Goal: Obtain resource: Obtain resource

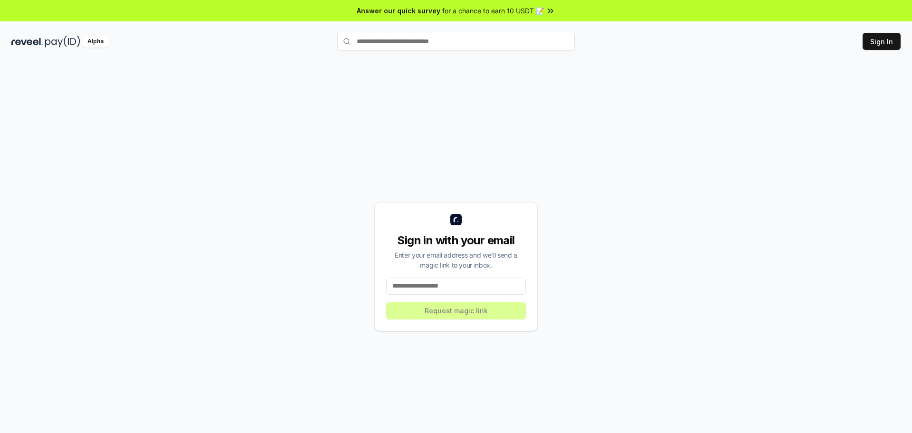
click at [471, 283] on input at bounding box center [456, 285] width 140 height 17
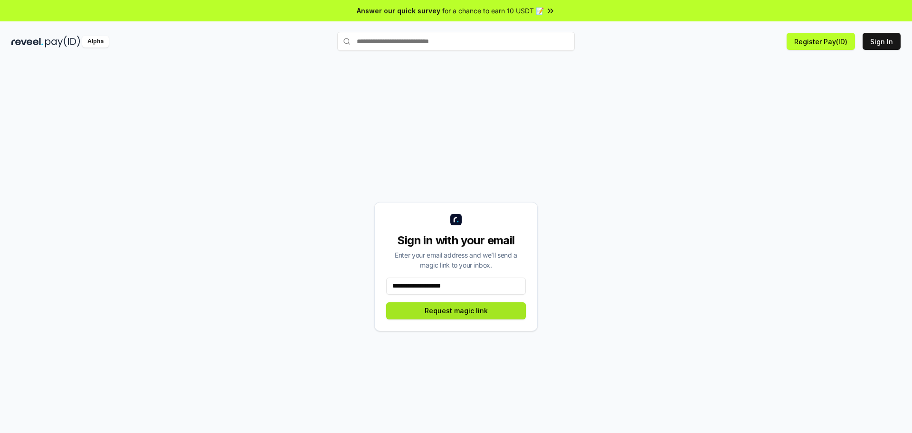
type input "**********"
click at [448, 310] on button "Request magic link" at bounding box center [456, 310] width 140 height 17
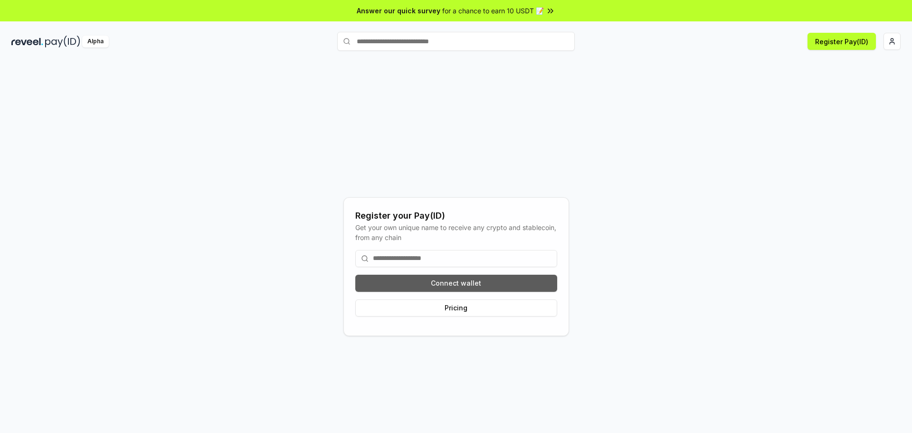
click at [484, 281] on button "Connect wallet" at bounding box center [456, 282] width 202 height 17
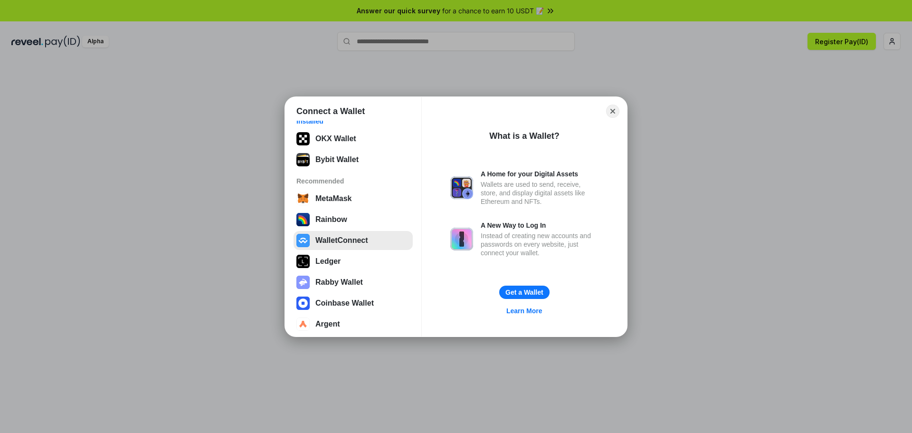
scroll to position [17, 0]
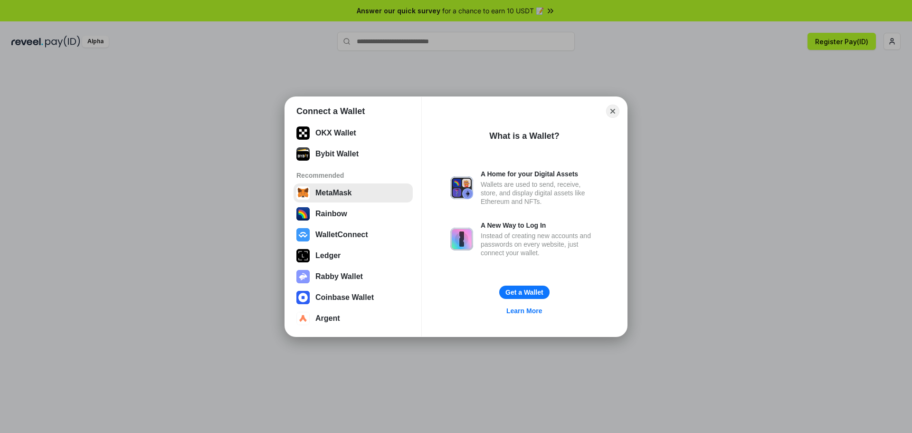
click at [360, 196] on button "MetaMask" at bounding box center [352, 192] width 119 height 19
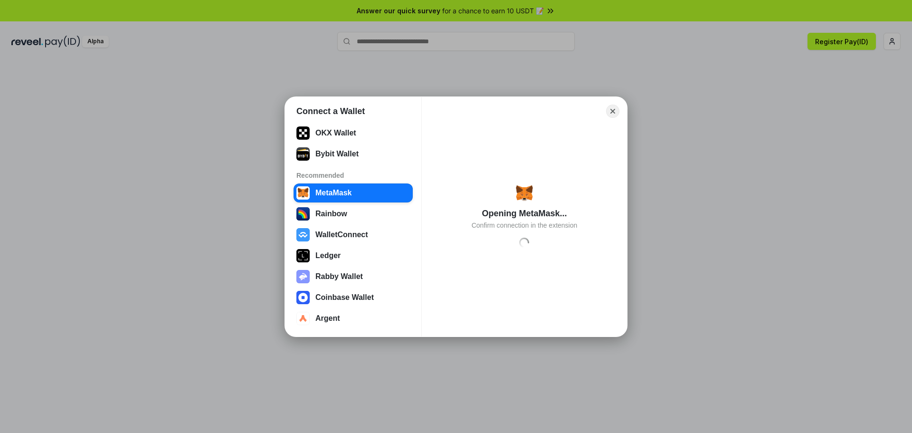
click at [523, 207] on div "Opening MetaMask... Confirm connection in the extension Loading" at bounding box center [524, 216] width 136 height 67
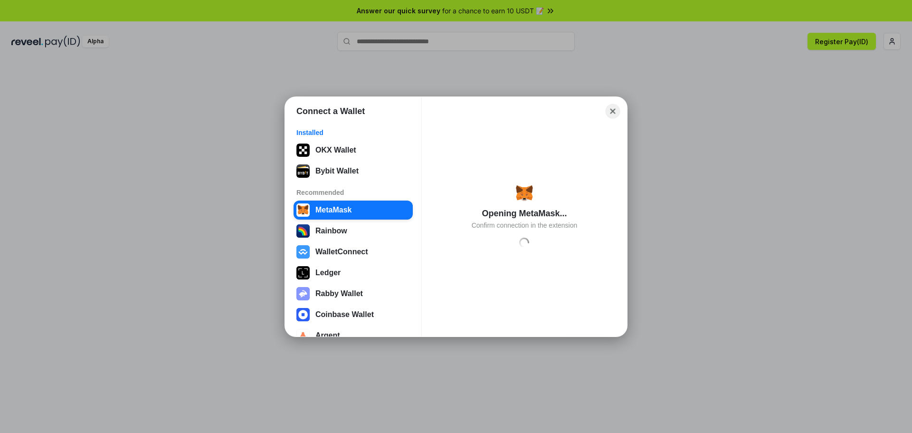
click at [610, 109] on button "Close" at bounding box center [612, 110] width 15 height 15
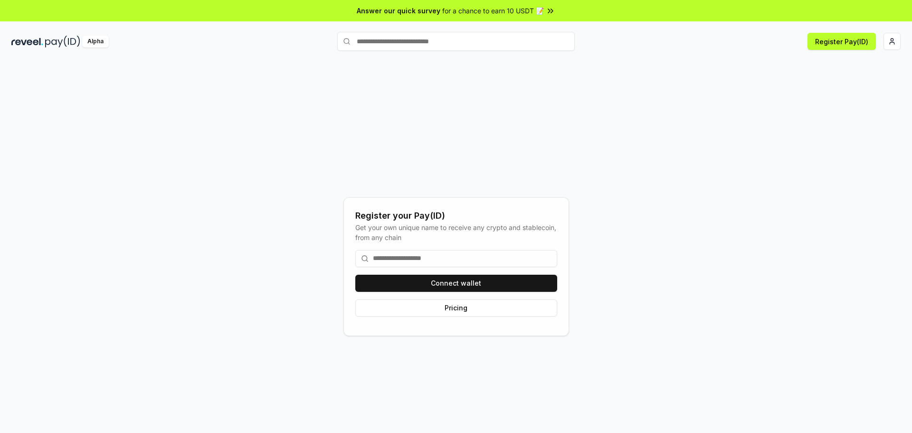
click at [782, 120] on div "Register your Pay(ID) Get your own unique name to receive any crypto and stable…" at bounding box center [455, 266] width 889 height 387
click at [470, 281] on button "Connect wallet" at bounding box center [456, 282] width 202 height 17
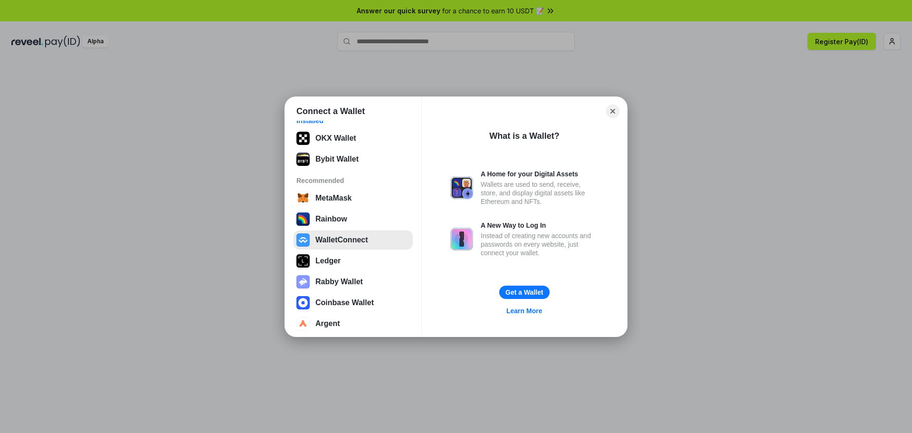
scroll to position [17, 0]
